Goal: Find specific page/section: Find specific page/section

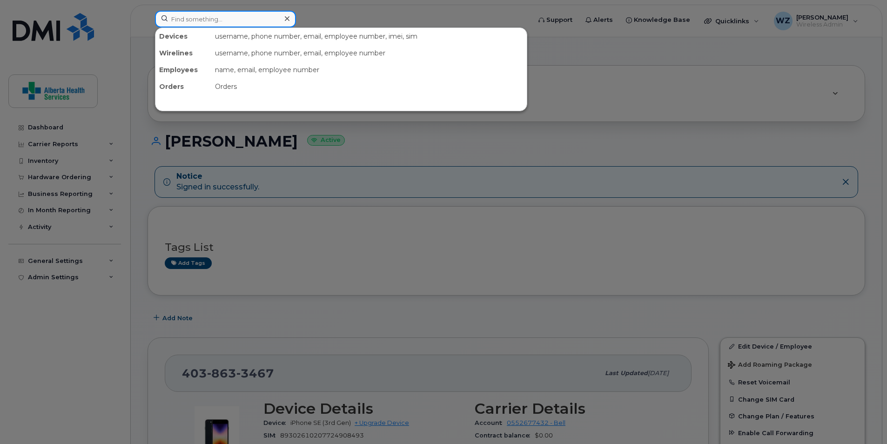
paste input "4033313754"
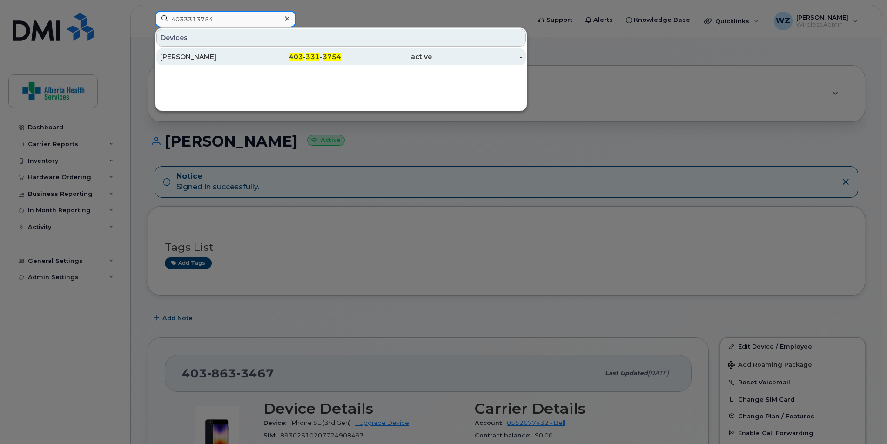
type input "4033313754"
click at [252, 59] on div "403 - 331 - 3754" at bounding box center [296, 56] width 91 height 9
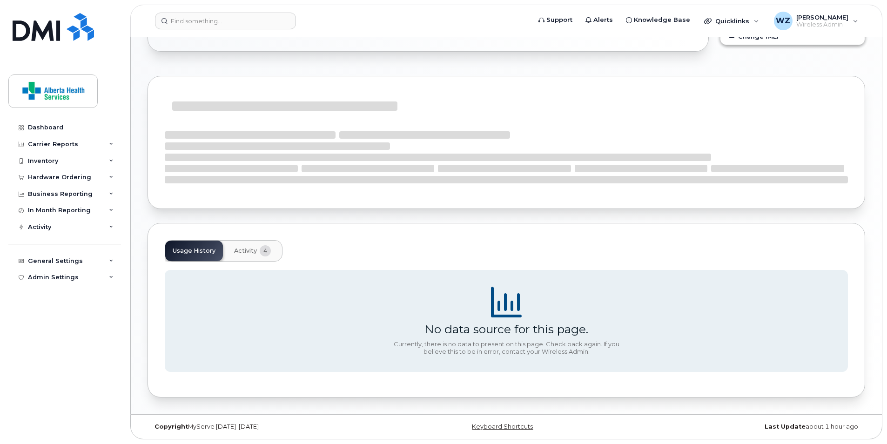
scroll to position [192, 0]
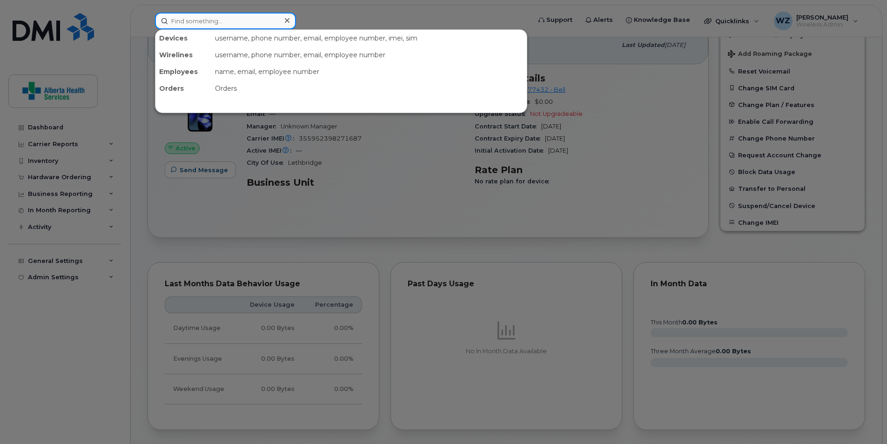
paste input "[PHONE_NUMBER]"
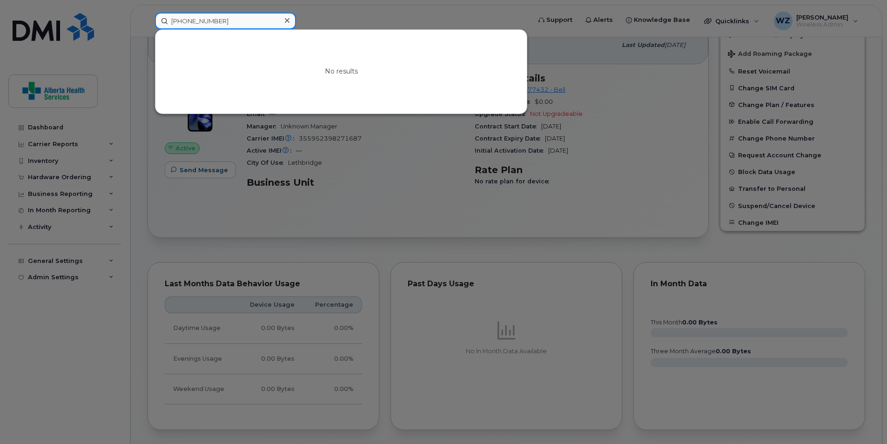
type input "[PHONE_NUMBER]"
